Goal: Navigation & Orientation: Understand site structure

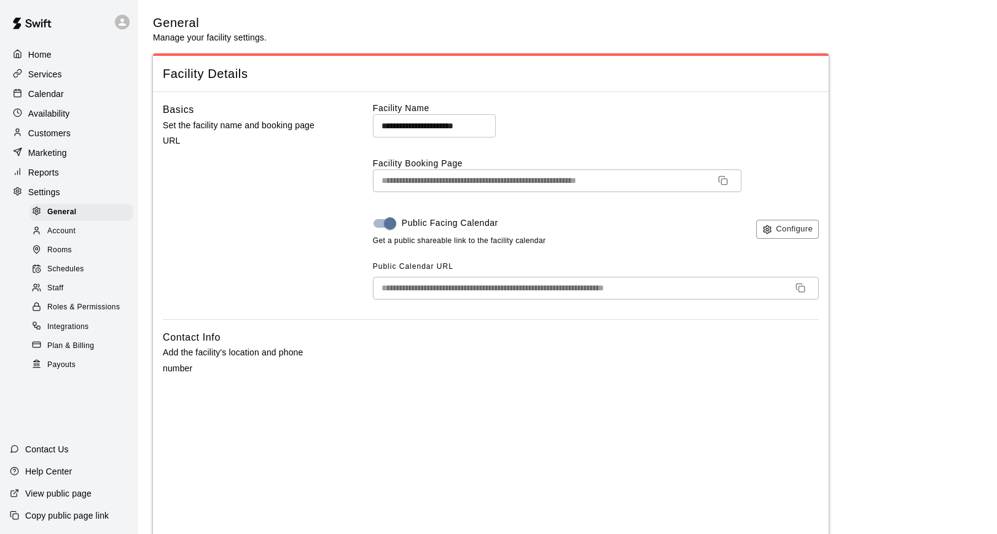
select select "**"
click at [78, 261] on link "Schedules" at bounding box center [83, 269] width 109 height 19
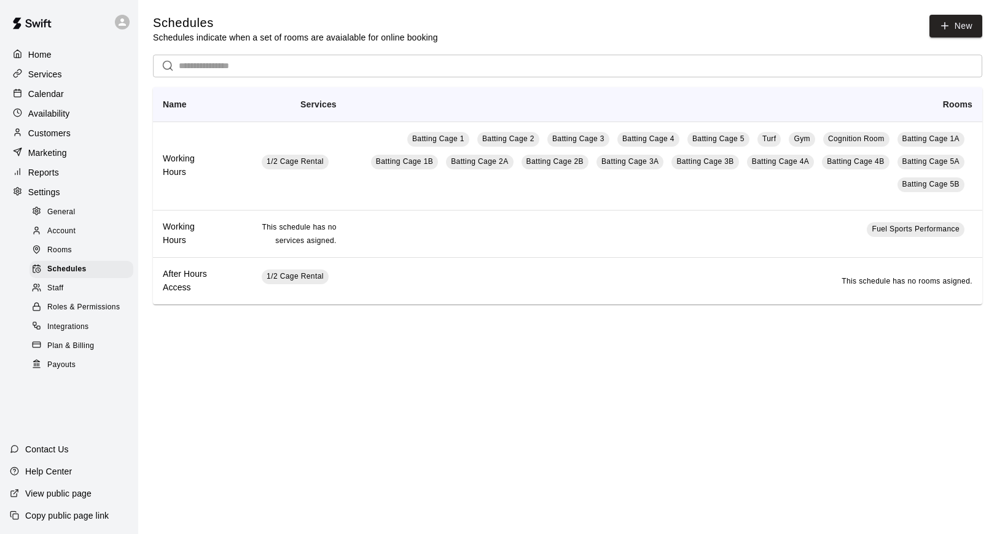
click at [37, 55] on p "Home" at bounding box center [39, 55] width 23 height 12
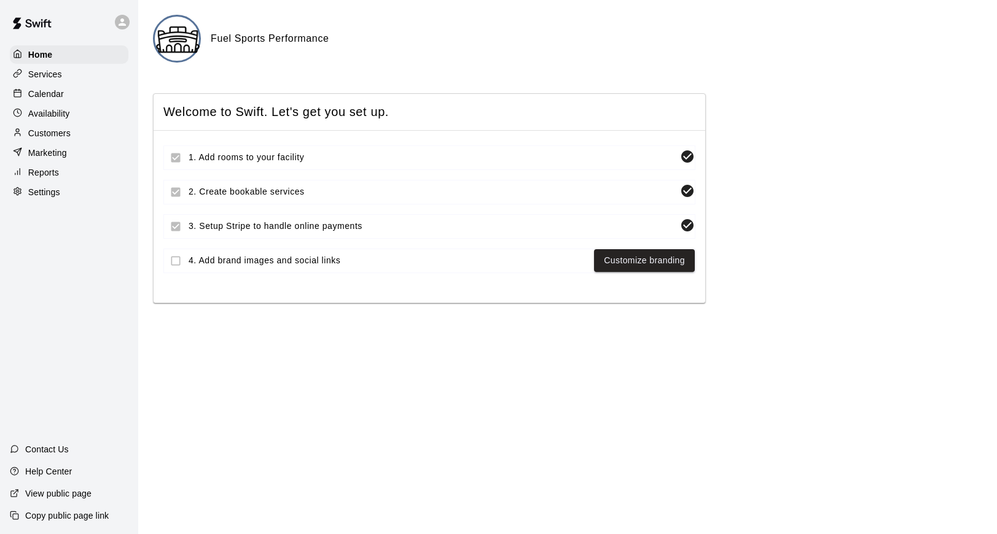
click at [37, 82] on div "Services" at bounding box center [69, 74] width 119 height 18
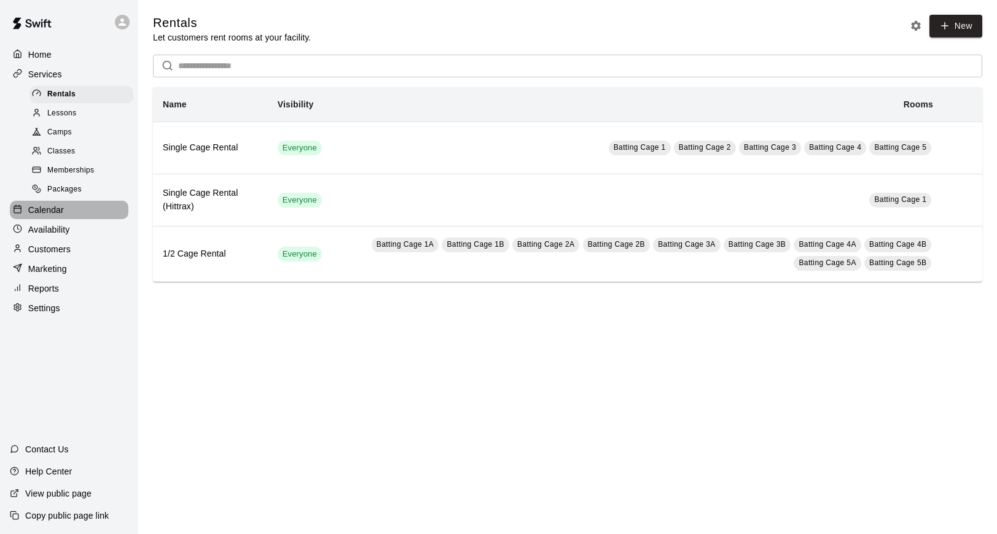
click at [38, 208] on p "Calendar" at bounding box center [46, 210] width 36 height 12
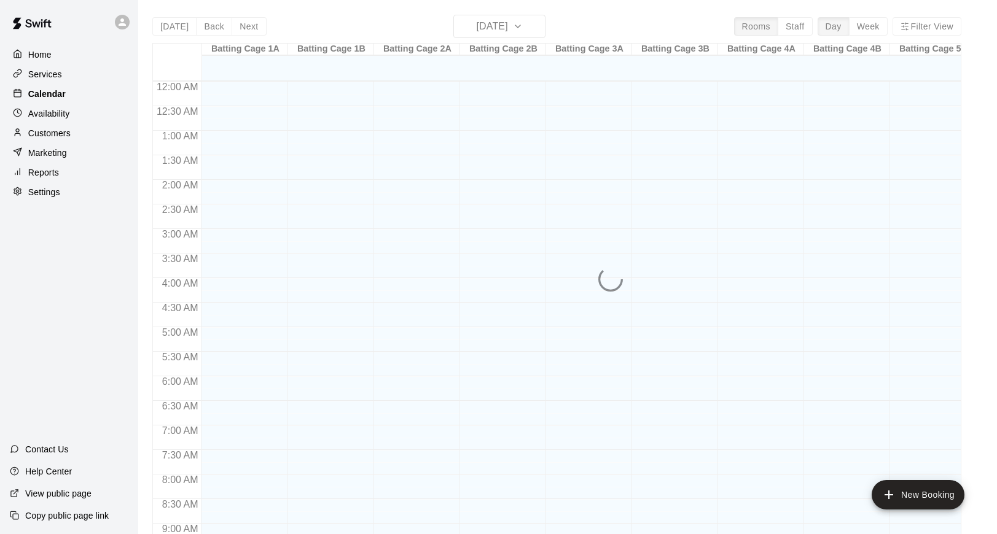
scroll to position [676, 0]
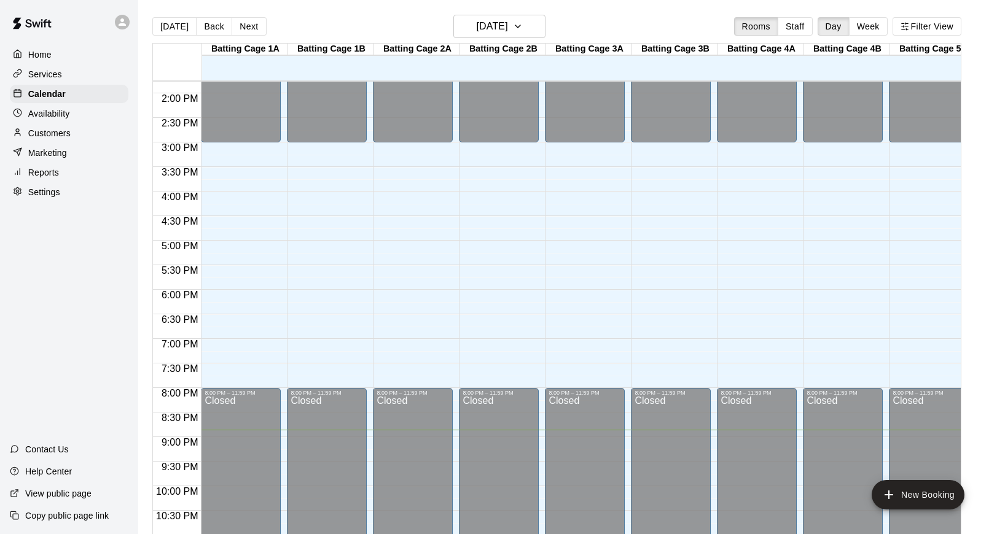
click at [45, 171] on p "Reports" at bounding box center [43, 172] width 31 height 12
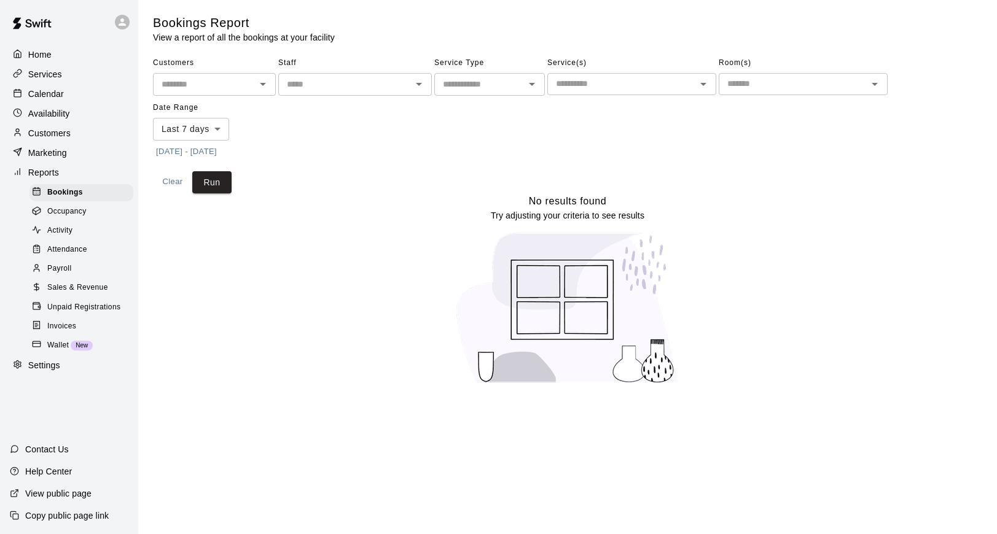
click at [40, 492] on p "View public page" at bounding box center [58, 494] width 66 height 12
